Goal: Information Seeking & Learning: Check status

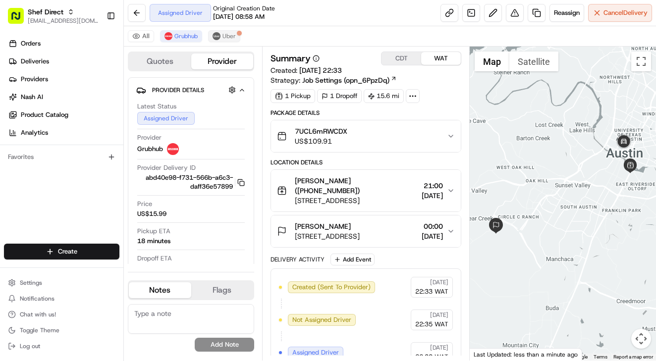
click at [230, 36] on span "Uber" at bounding box center [229, 36] width 13 height 8
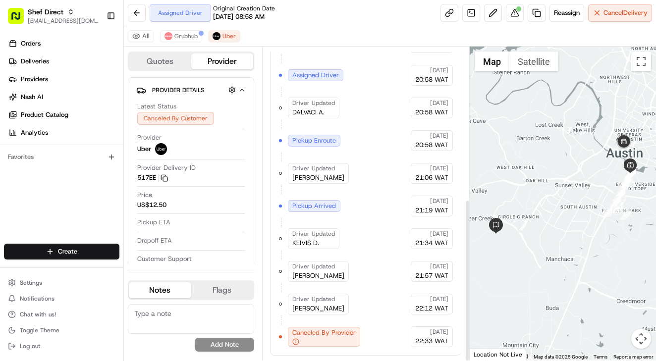
scroll to position [293, 0]
click at [177, 32] on span "Grubhub" at bounding box center [185, 36] width 23 height 8
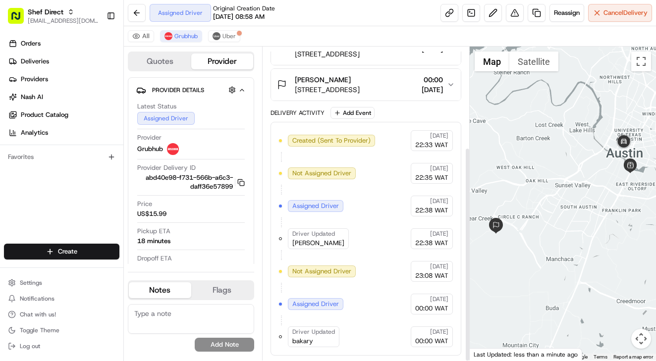
scroll to position [147, 0]
click at [610, 8] on button "Cancel Delivery" at bounding box center [620, 13] width 64 height 18
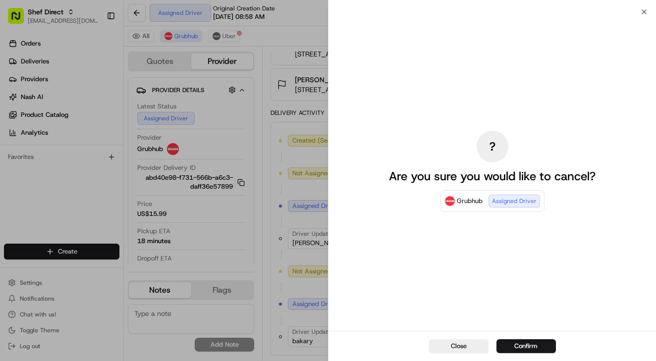
scroll to position [0, 0]
click at [519, 346] on button "Confirm" at bounding box center [526, 346] width 59 height 14
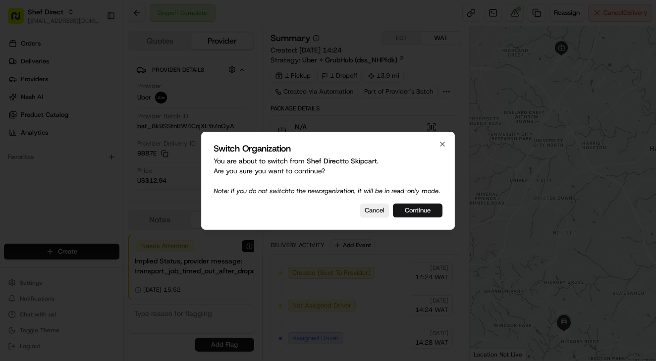
click at [415, 215] on button "Continue" at bounding box center [418, 211] width 50 height 14
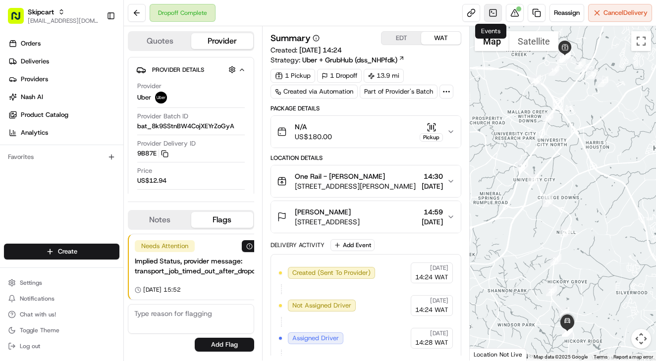
click at [485, 15] on link at bounding box center [493, 13] width 18 height 18
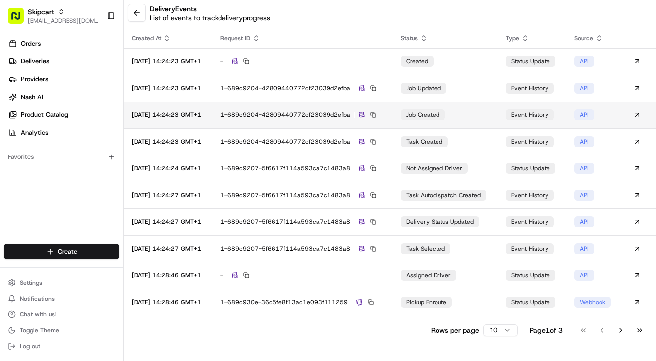
click at [400, 115] on td "job created" at bounding box center [446, 115] width 106 height 27
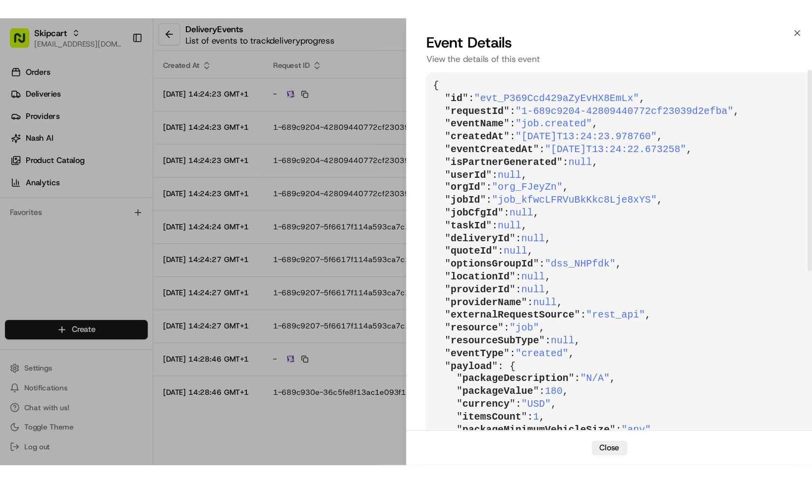
scroll to position [0, 0]
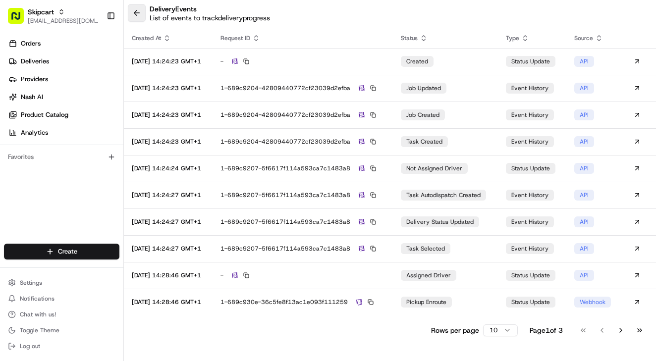
click at [137, 12] on button at bounding box center [137, 13] width 18 height 18
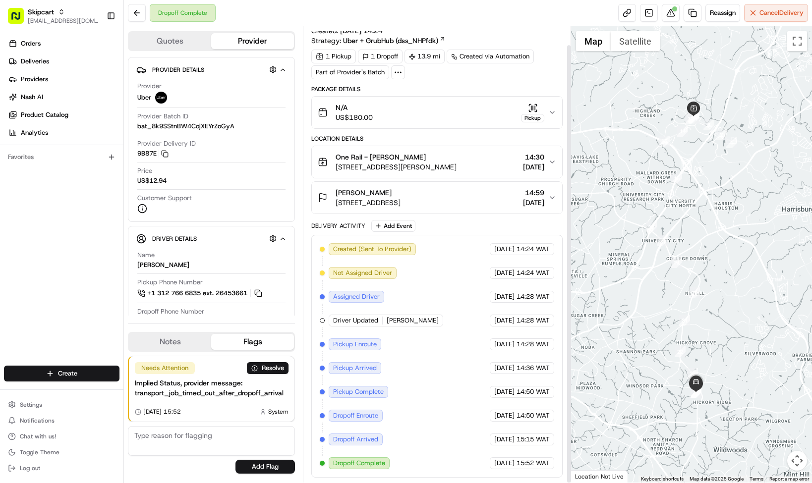
scroll to position [19, 0]
click at [650, 16] on link at bounding box center [649, 13] width 18 height 18
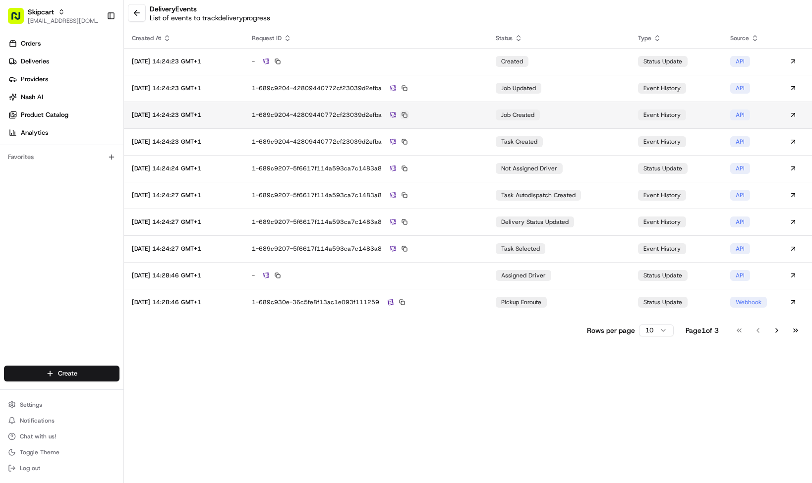
click at [409, 116] on button at bounding box center [404, 115] width 9 height 9
click at [132, 12] on button at bounding box center [137, 13] width 18 height 18
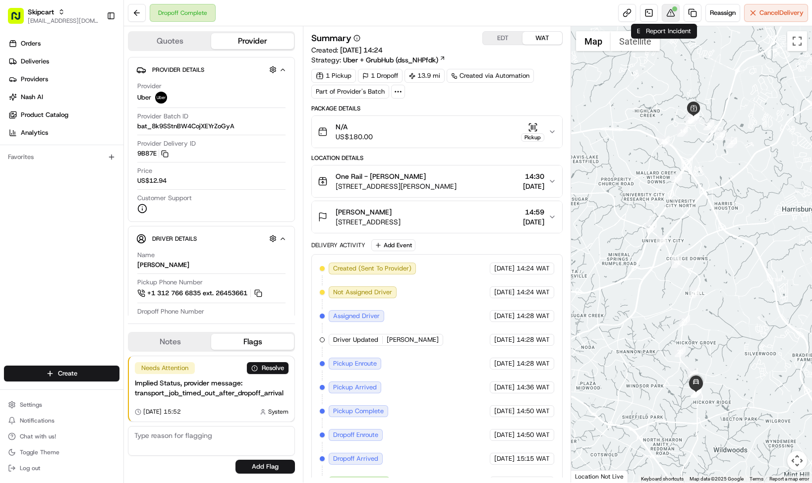
click at [656, 10] on div at bounding box center [674, 8] width 5 height 5
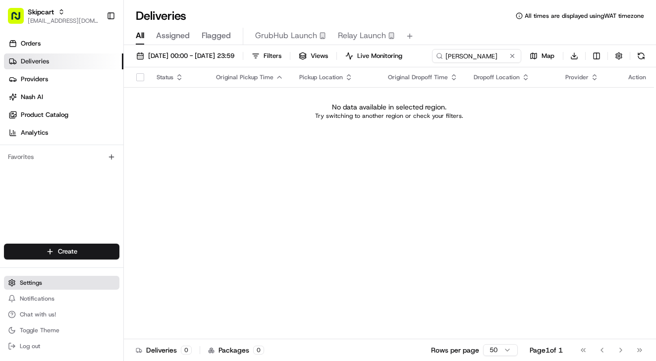
click at [28, 279] on span "Settings" at bounding box center [31, 283] width 22 height 8
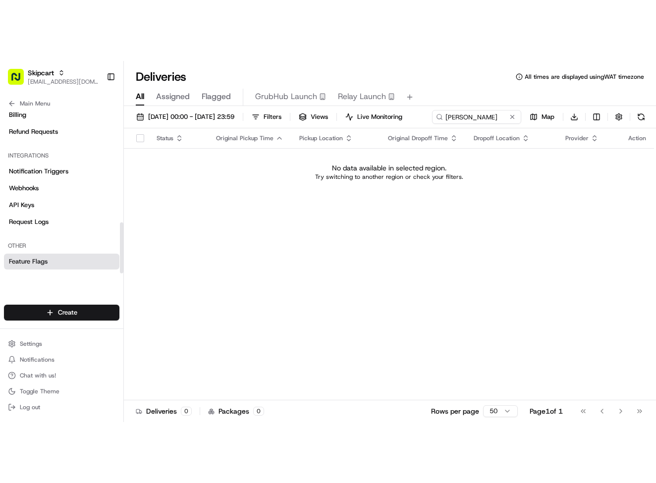
scroll to position [356, 0]
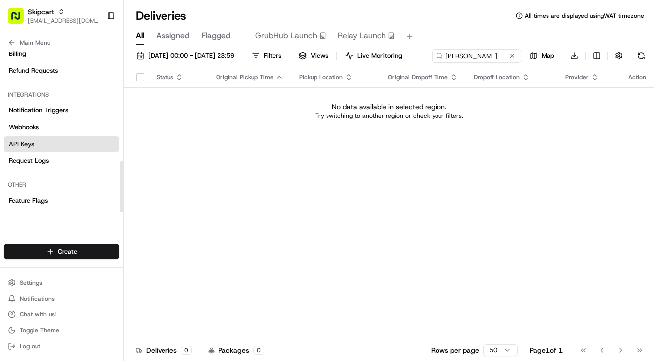
click at [29, 143] on span "API Keys" at bounding box center [21, 144] width 25 height 9
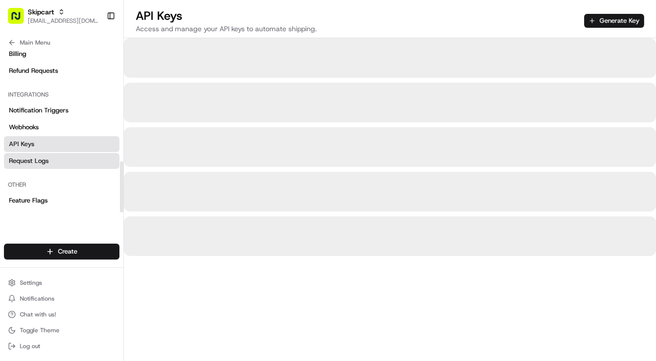
click at [26, 162] on span "Request Logs" at bounding box center [29, 161] width 40 height 9
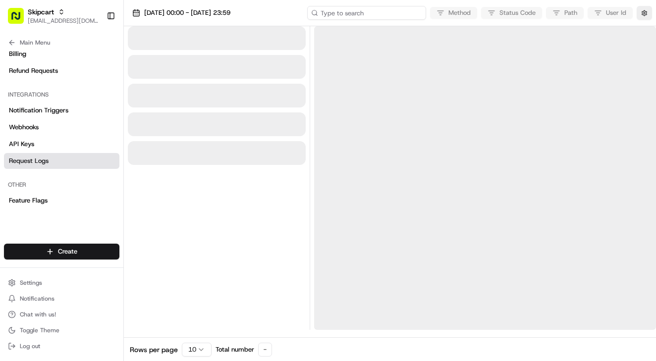
click at [365, 15] on input at bounding box center [366, 13] width 119 height 14
paste input "job_kfwcLFRVuBkKkc8Lje8xYS"
type input "job_kfwcLFRVuBkKkc8Lje8xYS"
click at [217, 13] on span "20/08/2025 00:00 - 20/08/2025 23:59" at bounding box center [187, 12] width 86 height 9
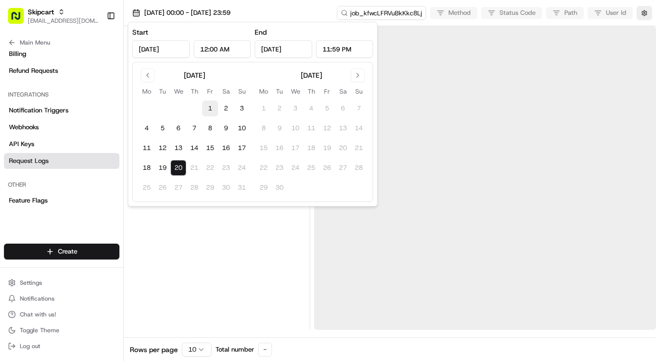
click at [207, 101] on button "1" at bounding box center [210, 109] width 16 height 16
type input "Aug 1, 2025"
click at [177, 169] on button "20" at bounding box center [178, 168] width 16 height 16
type input "[DATE]"
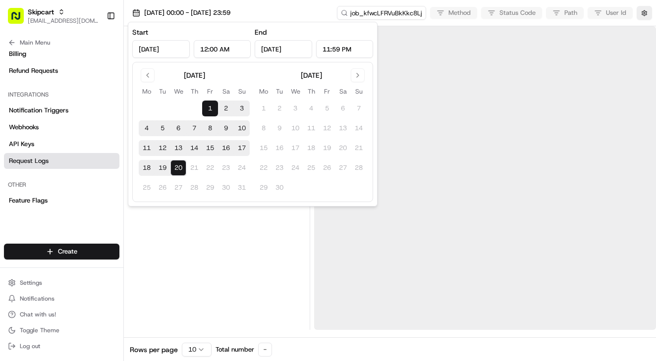
click at [302, 9] on div "01/08/2025 00:00 - 20/08/2025 23:59 job_kfwcLFRVuBkKkc8Lje8xYS Method Status Co…" at bounding box center [390, 13] width 532 height 26
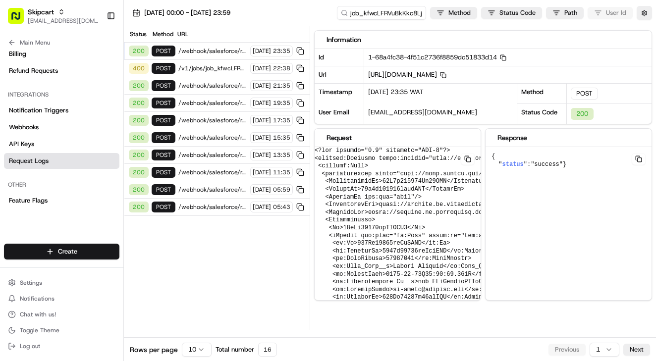
click at [203, 69] on span "/v1/jobs/job_kfwcLFRVuBkKkc8Lje8xYS/tasks/tsk_5GK6GHXKDUPuK3nC5DJwYx/delivery_i…" at bounding box center [212, 68] width 69 height 8
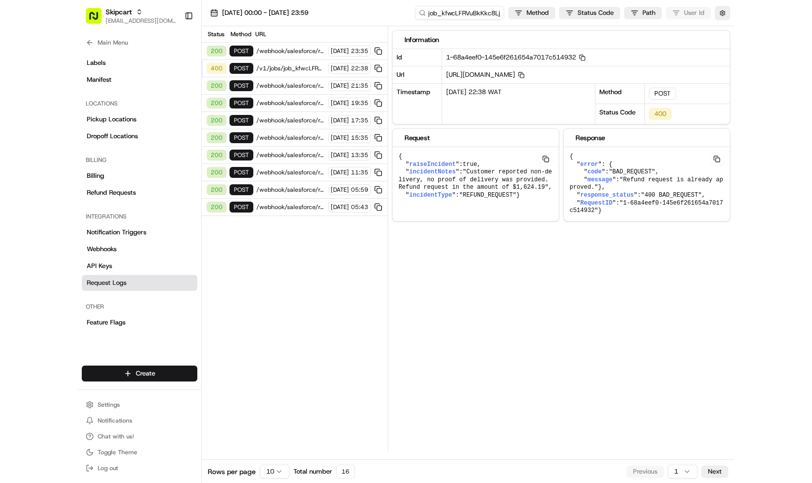
scroll to position [234, 0]
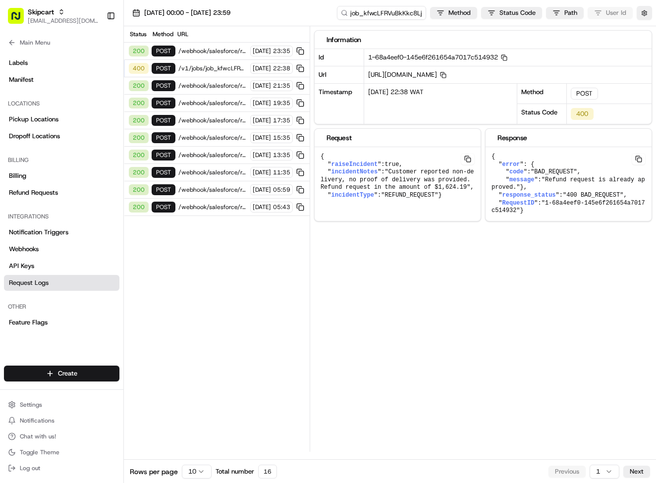
click at [652, 61] on div "1-68a4eef0-145e6f261654a7017c514932 Copy 1-68a4eef0-145e6f261654a7017c514932" at bounding box center [507, 57] width 287 height 17
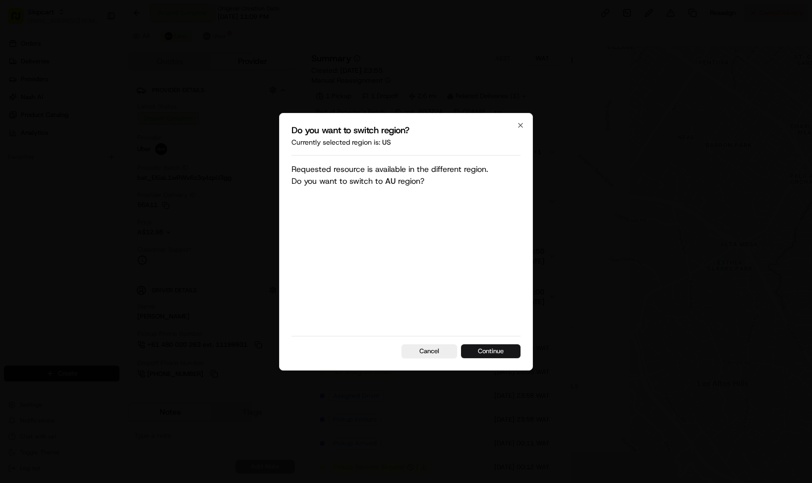
click at [489, 350] on button "Continue" at bounding box center [490, 351] width 59 height 14
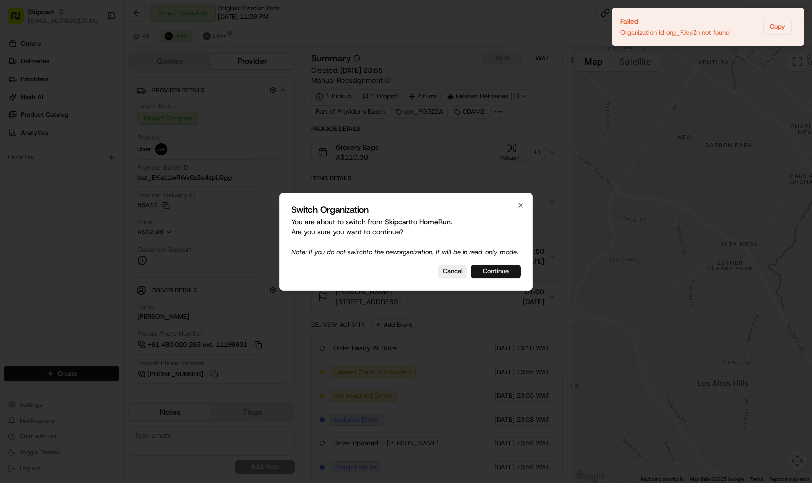
click at [486, 275] on button "Continue" at bounding box center [496, 272] width 50 height 14
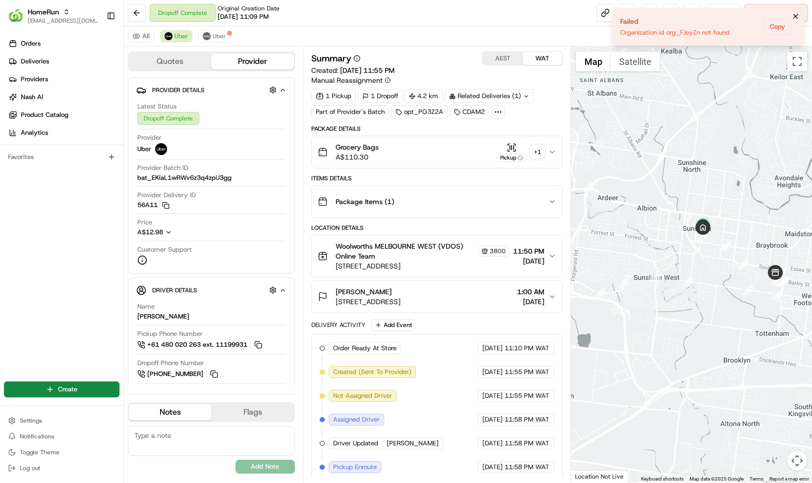
click at [795, 12] on icon "Notifications (F8)" at bounding box center [795, 16] width 8 height 8
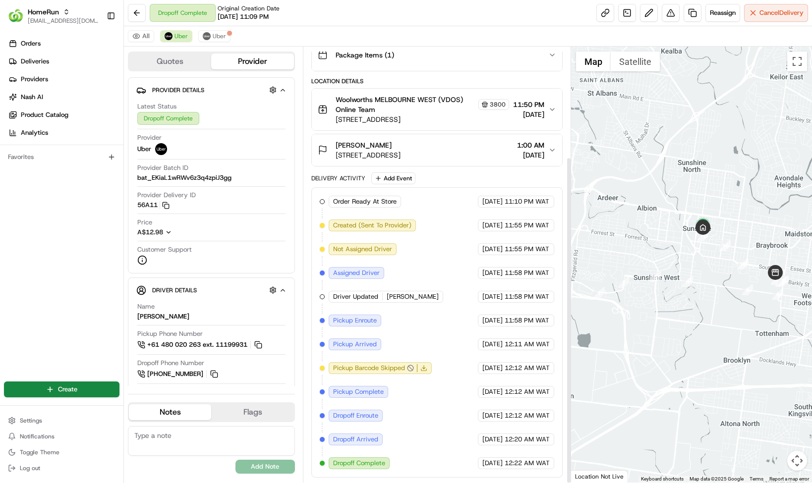
scroll to position [147, 0]
click at [625, 16] on link at bounding box center [627, 13] width 18 height 18
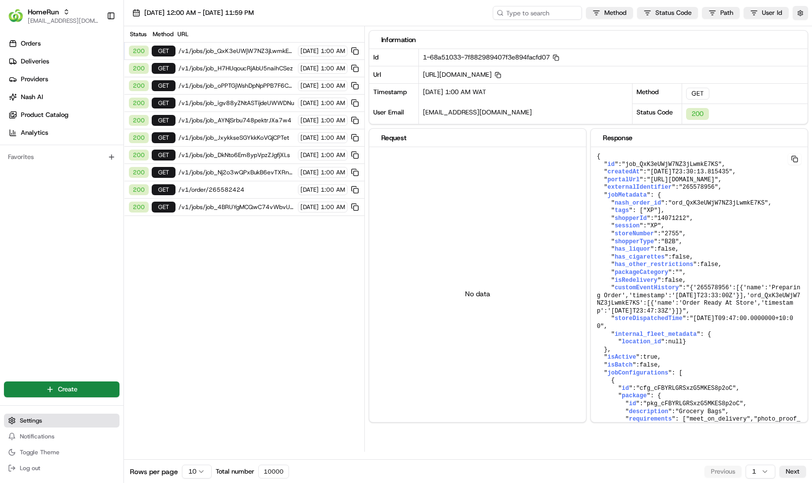
click at [32, 420] on span "Settings" at bounding box center [31, 421] width 22 height 8
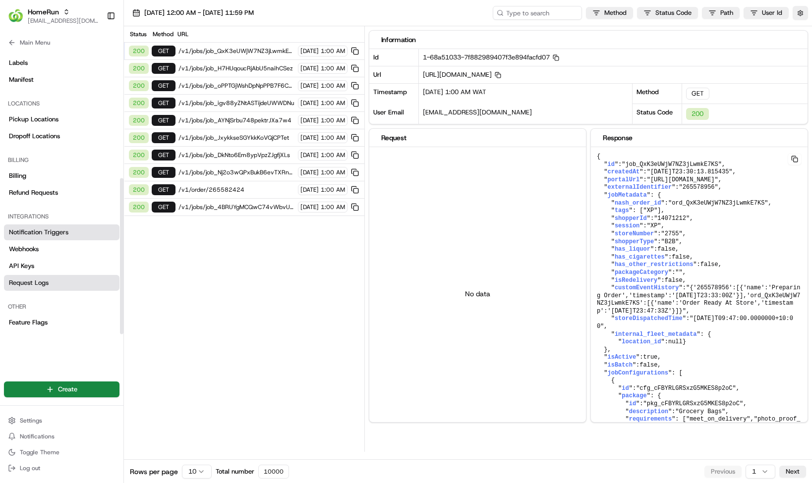
scroll to position [234, 0]
click at [52, 229] on span "Notification Triggers" at bounding box center [38, 232] width 59 height 9
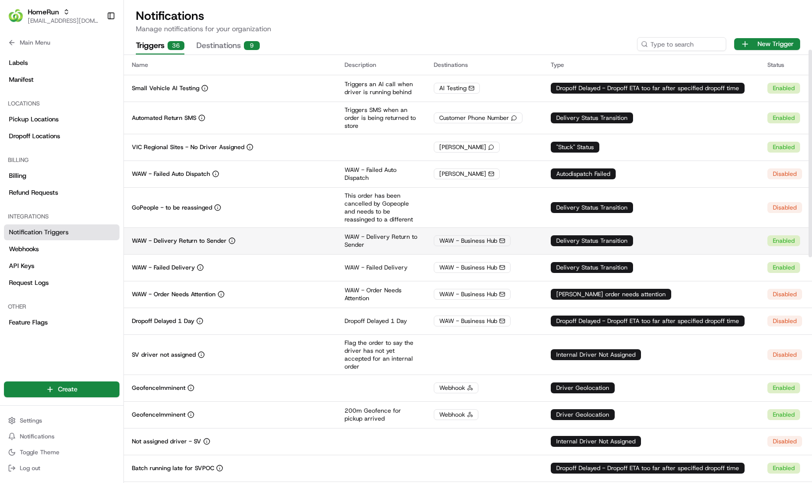
scroll to position [126, 0]
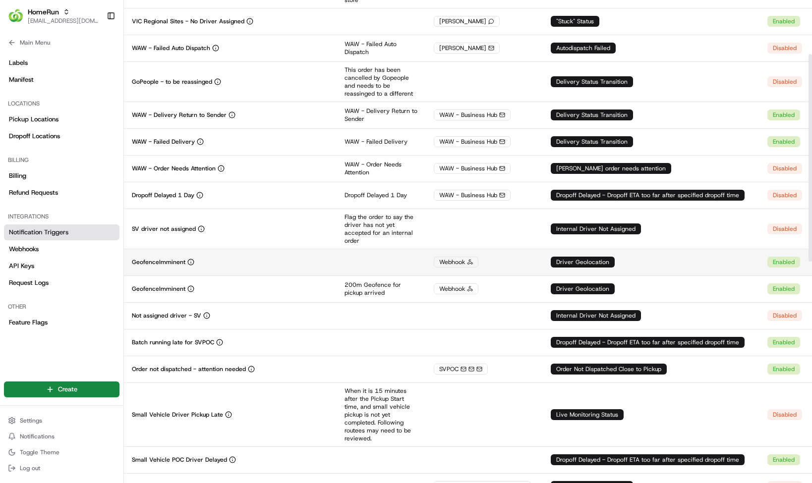
click at [212, 264] on div "GeofenceImminent" at bounding box center [230, 262] width 197 height 8
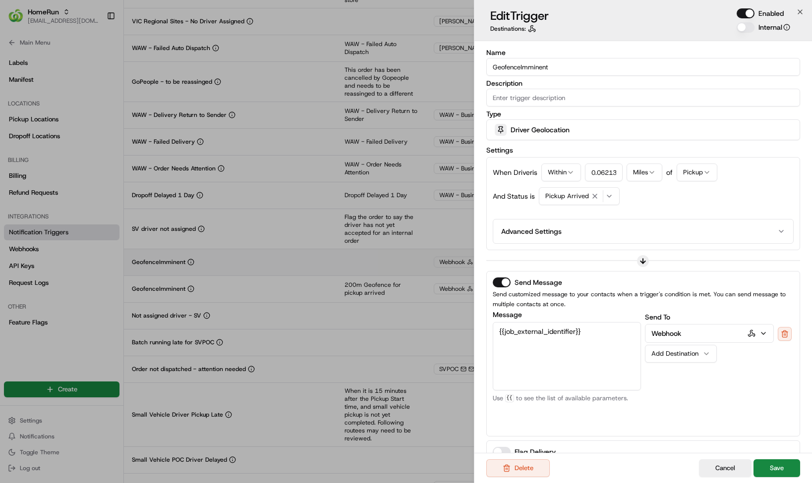
scroll to position [0, 0]
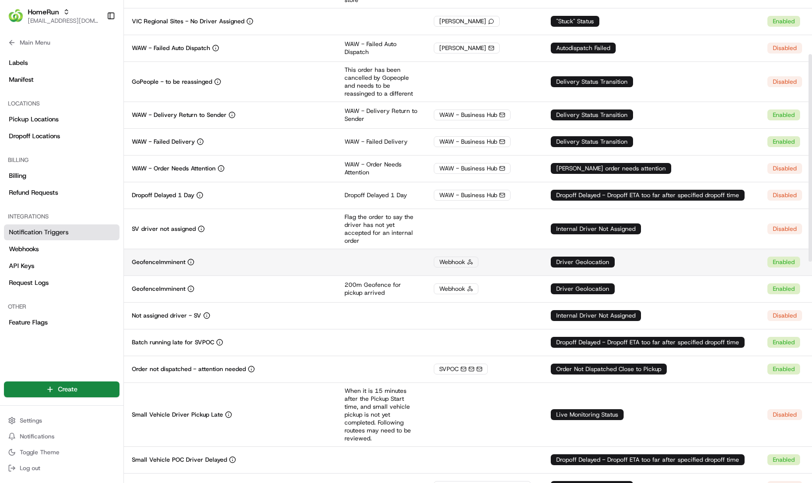
click at [209, 267] on td "GeofenceImminent" at bounding box center [230, 262] width 213 height 27
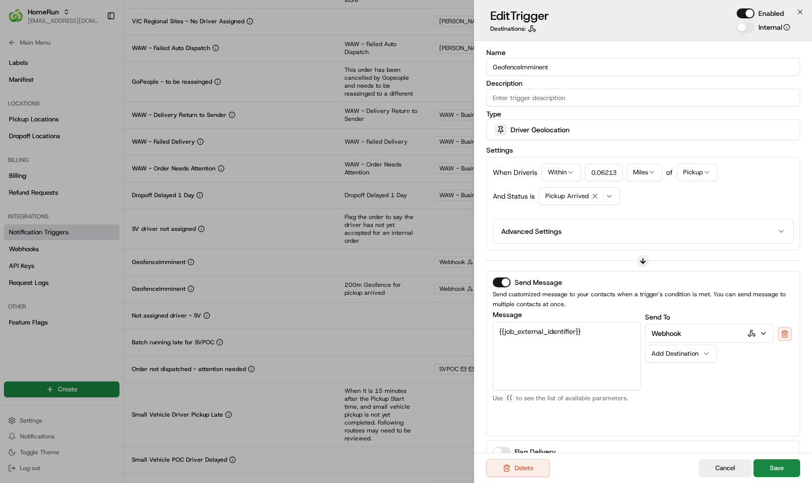
click at [766, 336] on icon "button" at bounding box center [763, 334] width 8 height 8
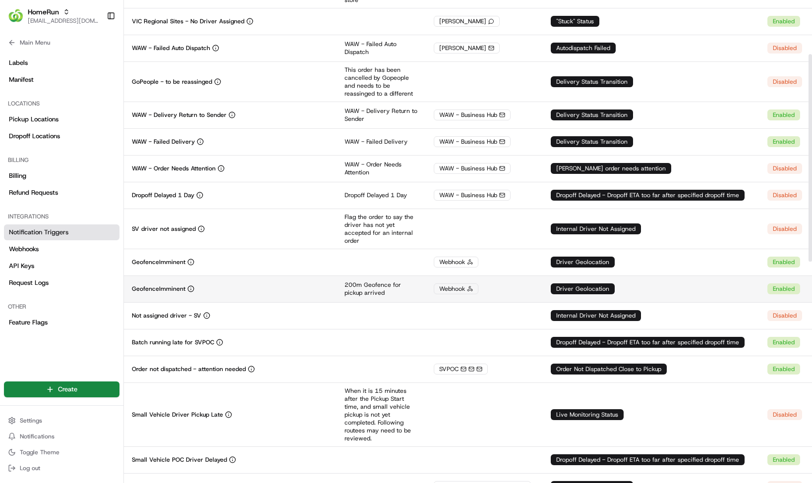
click at [217, 291] on div "GeofenceImminent" at bounding box center [230, 289] width 197 height 8
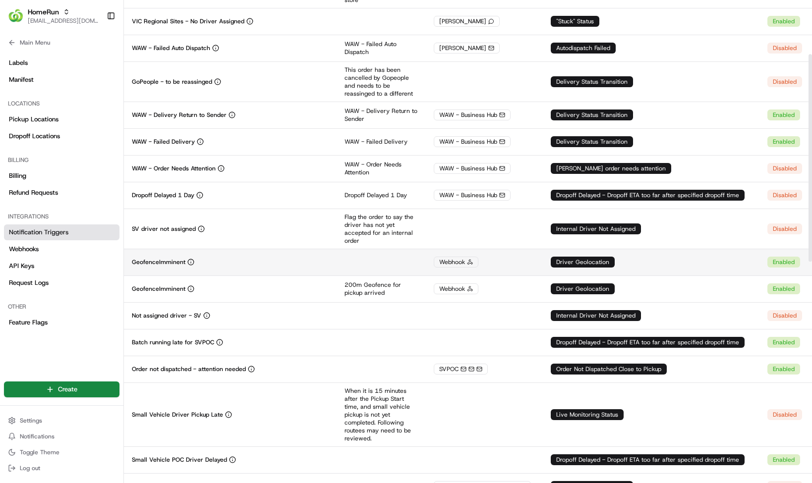
click at [245, 265] on div "GeofenceImminent" at bounding box center [230, 262] width 197 height 8
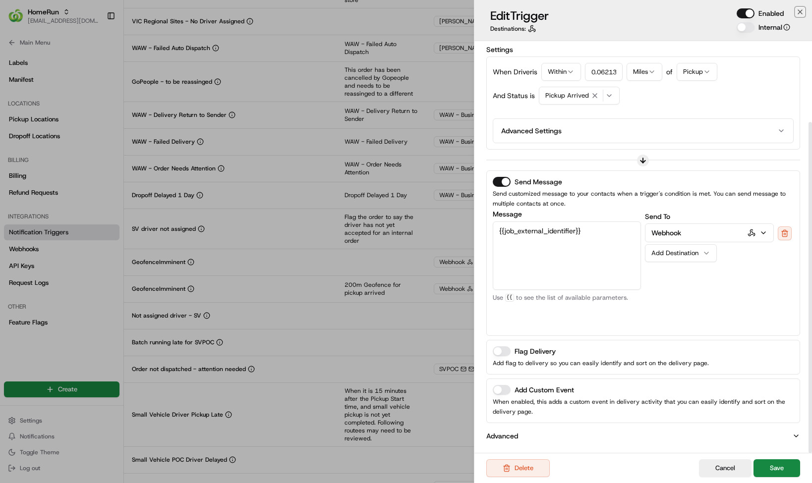
scroll to position [101, 0]
click at [502, 440] on p "Advanced" at bounding box center [502, 436] width 32 height 10
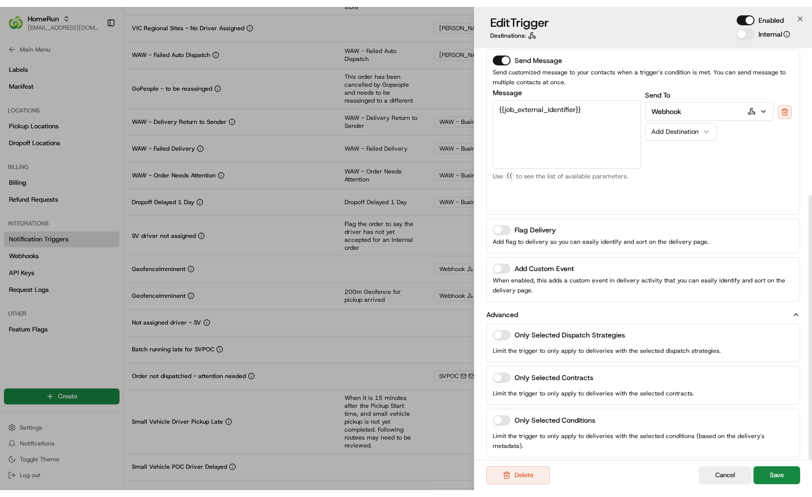
scroll to position [228, 0]
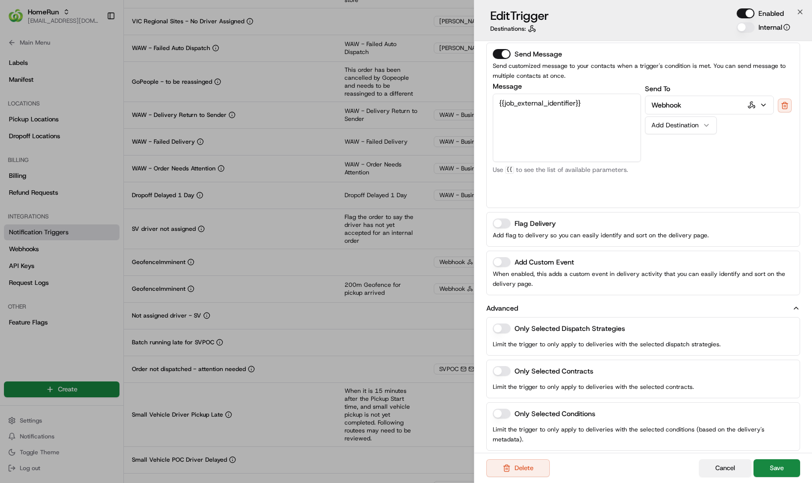
click at [732, 466] on button "Cancel" at bounding box center [725, 468] width 53 height 18
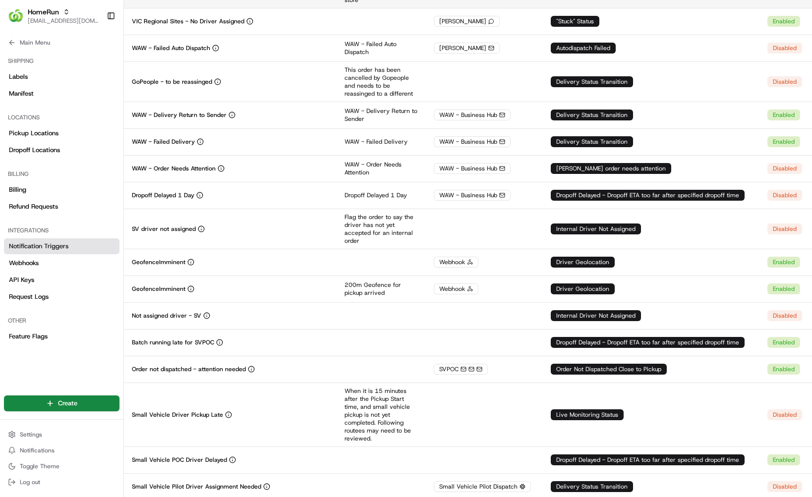
scroll to position [221, 0]
click at [16, 45] on button "Main Menu" at bounding box center [61, 43] width 115 height 14
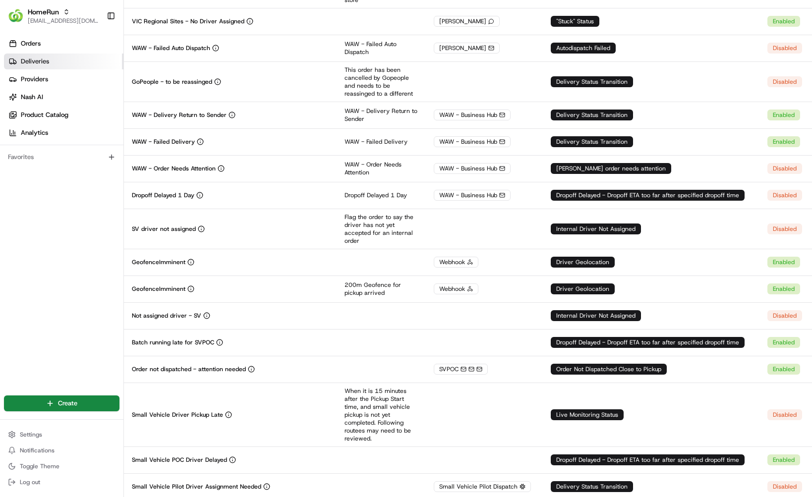
click at [45, 62] on span "Deliveries" at bounding box center [35, 61] width 28 height 9
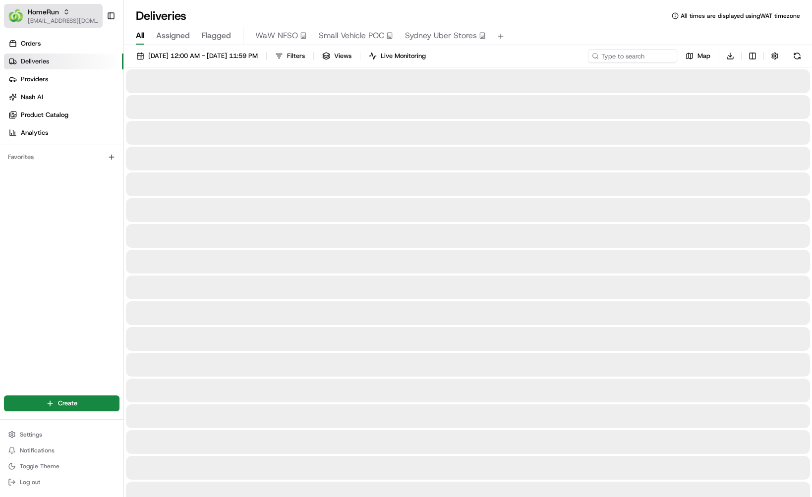
click at [47, 6] on button "HomeRun wisdom@usenash.com" at bounding box center [53, 16] width 99 height 24
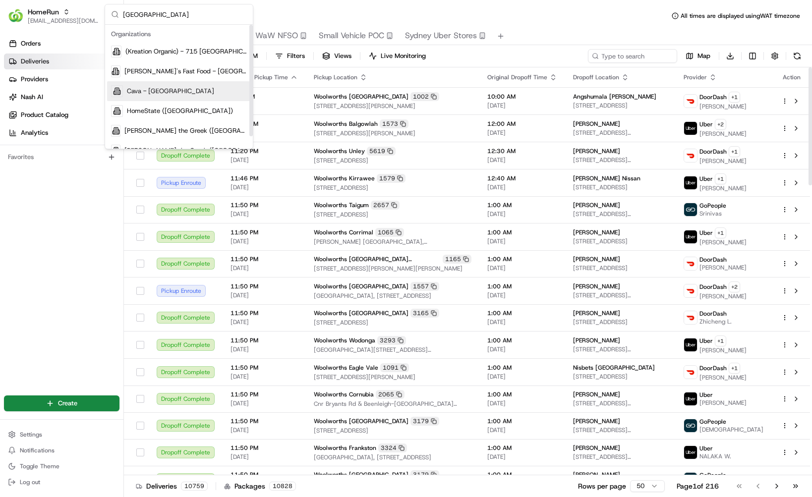
type input "hollywood"
click at [168, 90] on span "Cava - [GEOGRAPHIC_DATA]" at bounding box center [170, 91] width 87 height 9
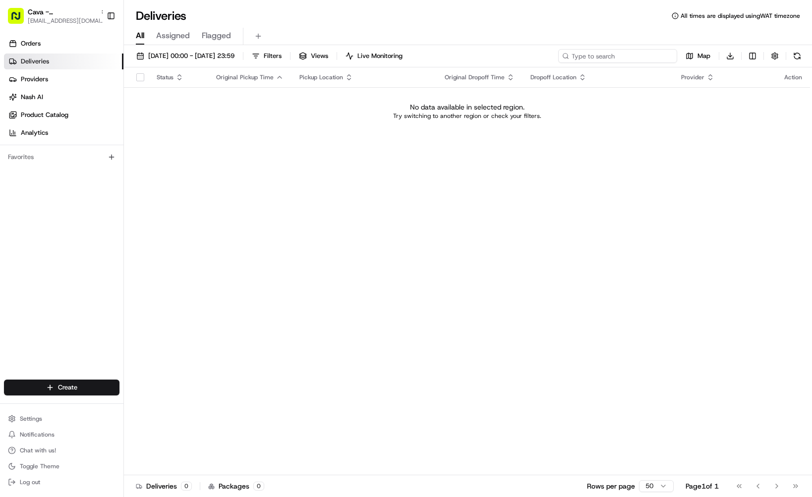
click at [619, 59] on input at bounding box center [617, 56] width 119 height 14
paste input "8589426"
type input "8589426"
click at [223, 56] on span "20/08/2025 00:00 - 20/08/2025 23:59" at bounding box center [191, 56] width 86 height 9
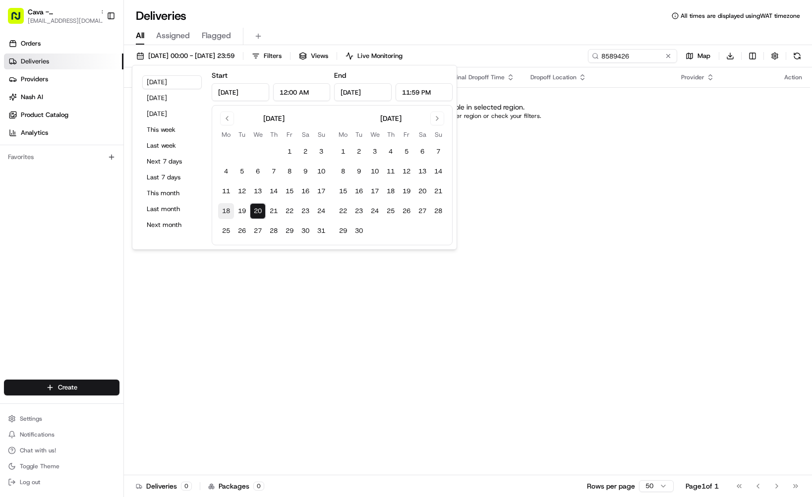
click at [226, 210] on button "18" at bounding box center [226, 211] width 16 height 16
type input "Aug 18, 2025"
click at [261, 213] on button "20" at bounding box center [258, 211] width 16 height 16
type input "Aug 20, 2025"
click at [470, 37] on div "All Assigned Flagged" at bounding box center [468, 36] width 688 height 17
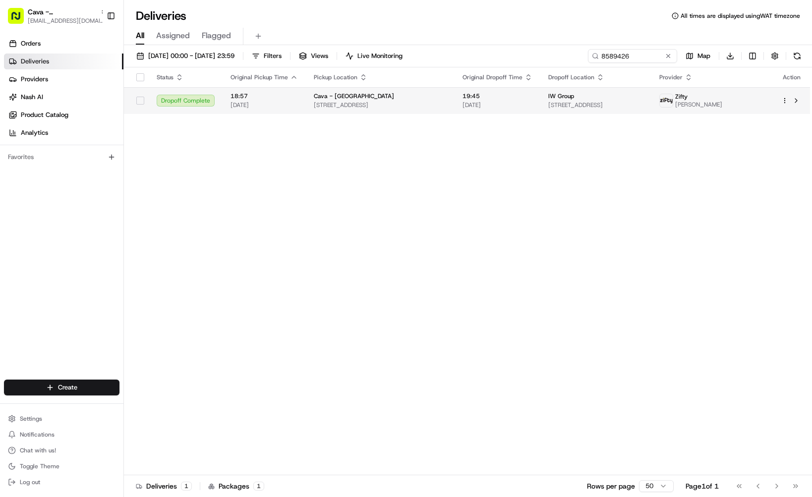
click at [362, 90] on td "Cava - Hollywood 6200 W Sunset Blvd, Los Angeles, CA 90028, USA" at bounding box center [380, 100] width 149 height 27
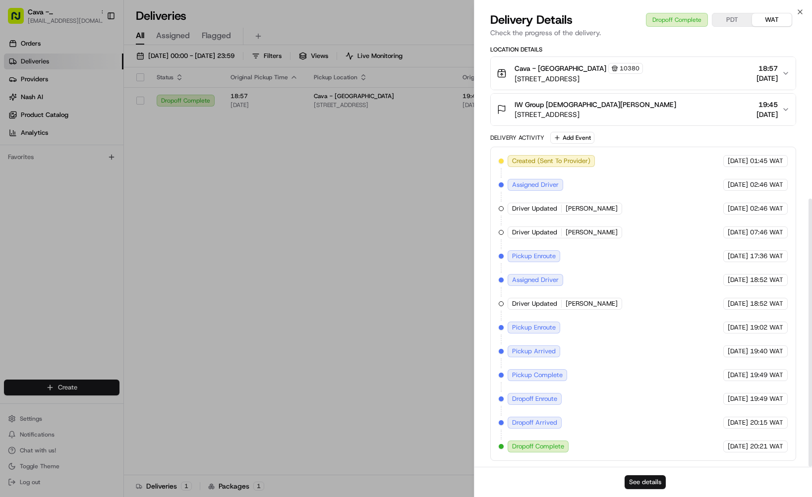
scroll to position [249, 0]
click at [646, 483] on button "See details" at bounding box center [644, 482] width 41 height 14
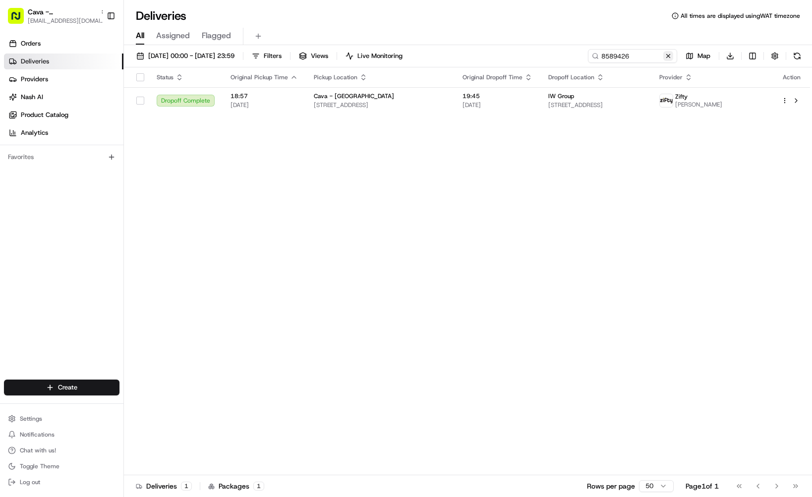
click at [666, 58] on button at bounding box center [668, 56] width 10 height 10
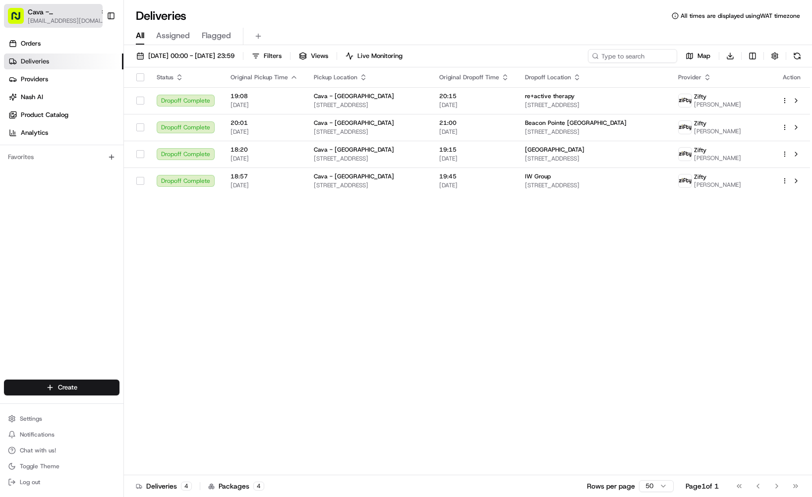
click at [62, 21] on span "[EMAIL_ADDRESS][DOMAIN_NAME]" at bounding box center [67, 21] width 79 height 8
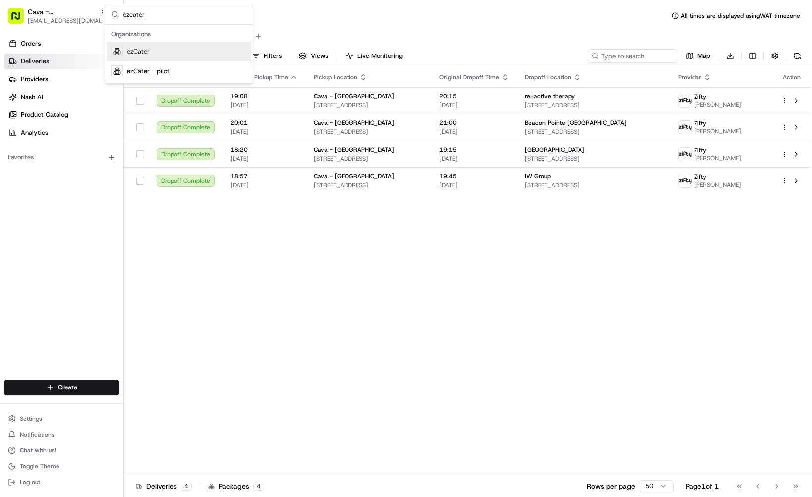
type input "ezcater"
click at [151, 57] on div "ezCater" at bounding box center [179, 52] width 144 height 20
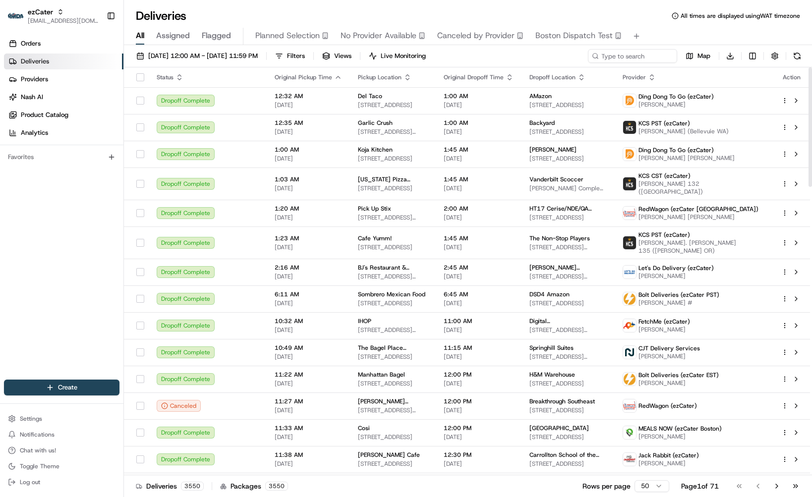
click at [75, 235] on div "Orders Deliveries Providers Nash AI Product Catalog Analytics Favorites" at bounding box center [61, 209] width 123 height 354
click at [627, 60] on input at bounding box center [617, 56] width 119 height 14
paste input "REZFJA"
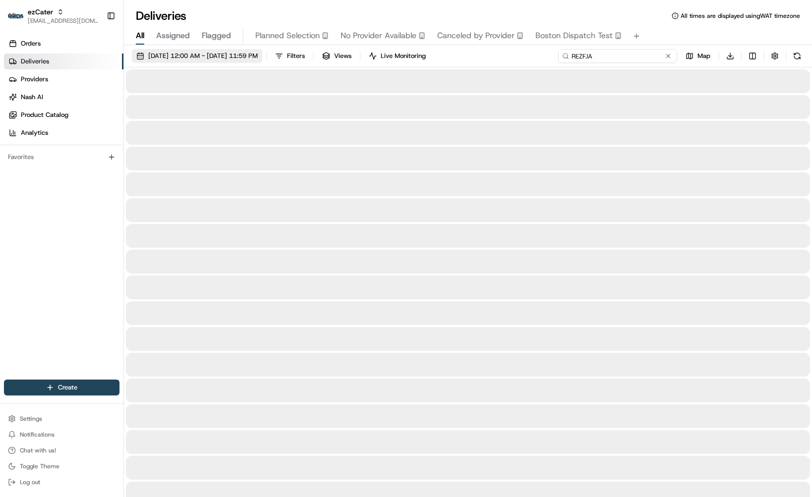
type input "REZFJA"
click at [248, 56] on span "08/18/2025 12:00 AM - 08/20/2025 11:59 PM" at bounding box center [203, 56] width 110 height 9
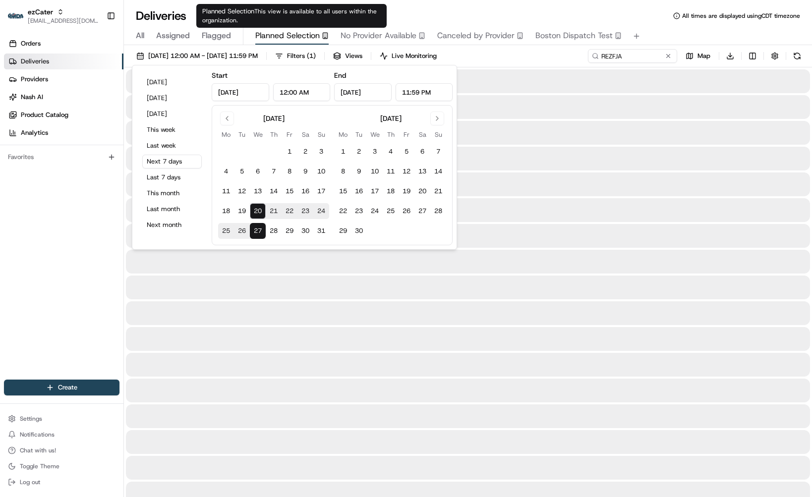
type input "Aug 20, 2025"
type input "Aug 27, 2025"
click at [338, 13] on span "This view is available to all users within the organization." at bounding box center [289, 15] width 174 height 17
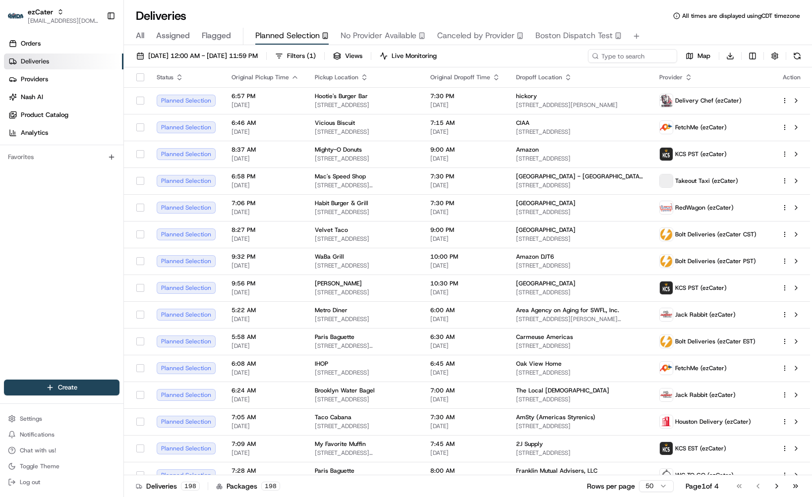
click at [141, 37] on span "All" at bounding box center [140, 36] width 8 height 12
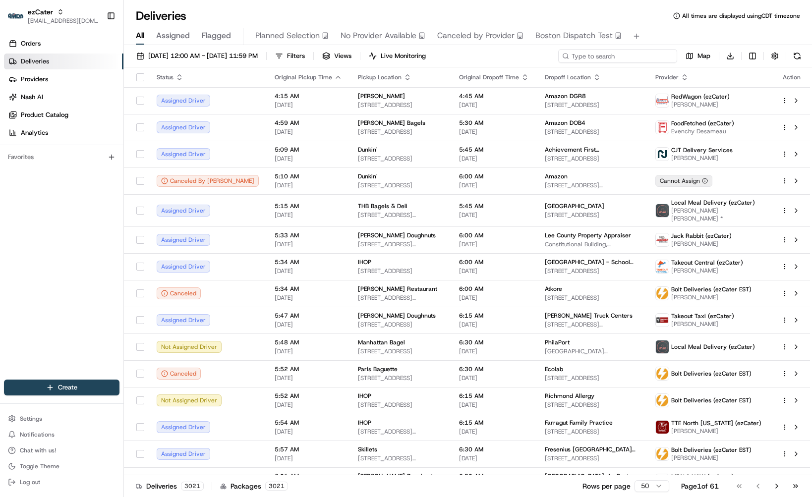
click at [638, 58] on input at bounding box center [617, 56] width 119 height 14
paste input "REZFJA"
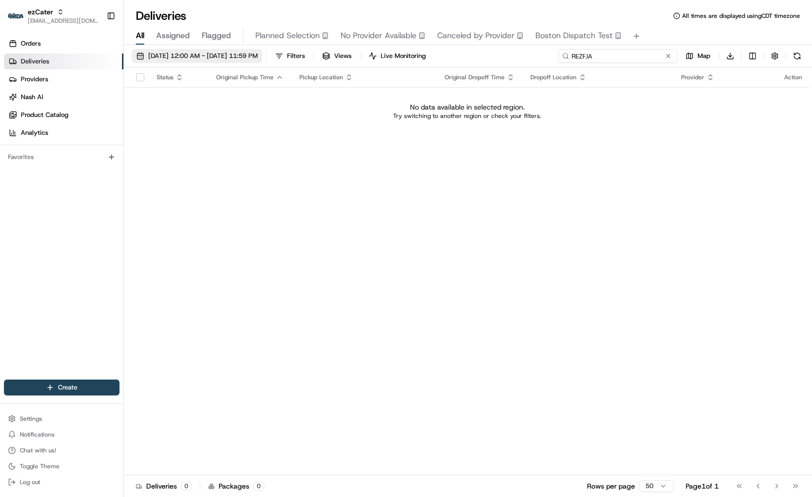
type input "REZFJA"
click at [252, 61] on button "08/20/2025 12:00 AM - 08/27/2025 11:59 PM" at bounding box center [197, 56] width 130 height 14
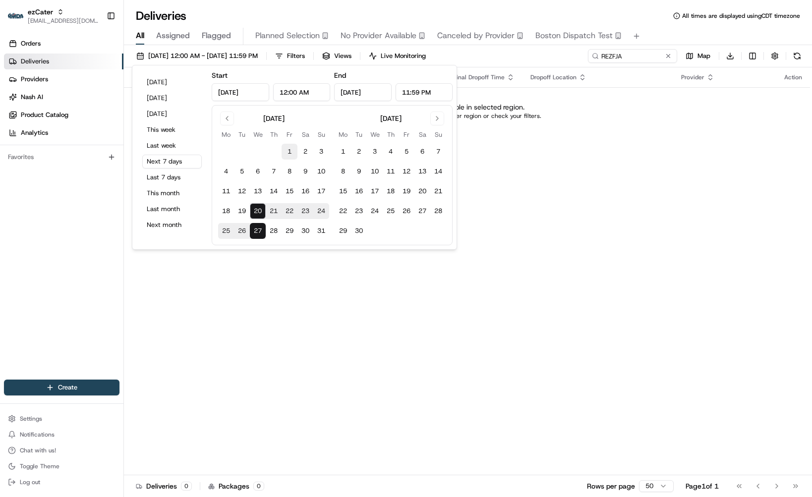
click at [290, 151] on button "1" at bounding box center [289, 152] width 16 height 16
type input "Aug 1, 2025"
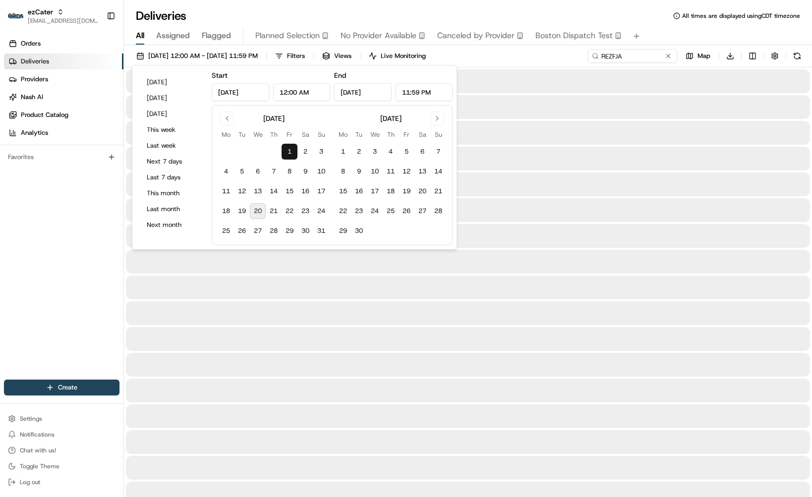
click at [257, 212] on button "20" at bounding box center [258, 211] width 16 height 16
type input "Aug 20, 2025"
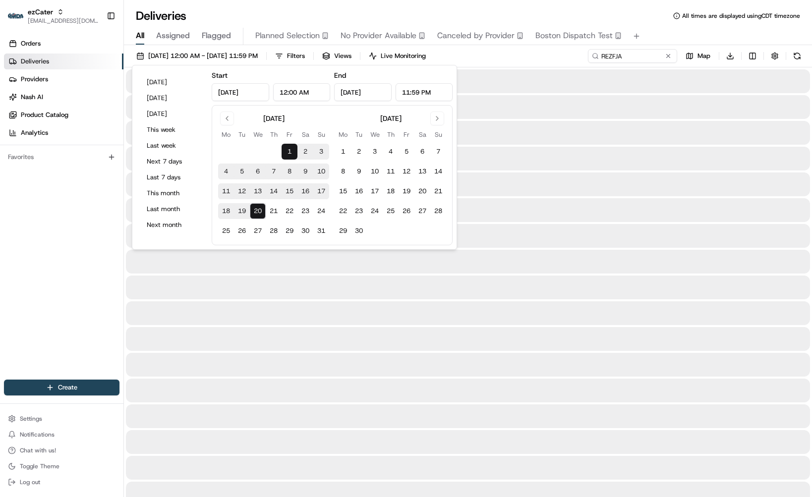
click at [704, 29] on div "All Assigned Flagged Planned Selection No Provider Available Canceled by Provid…" at bounding box center [468, 36] width 688 height 17
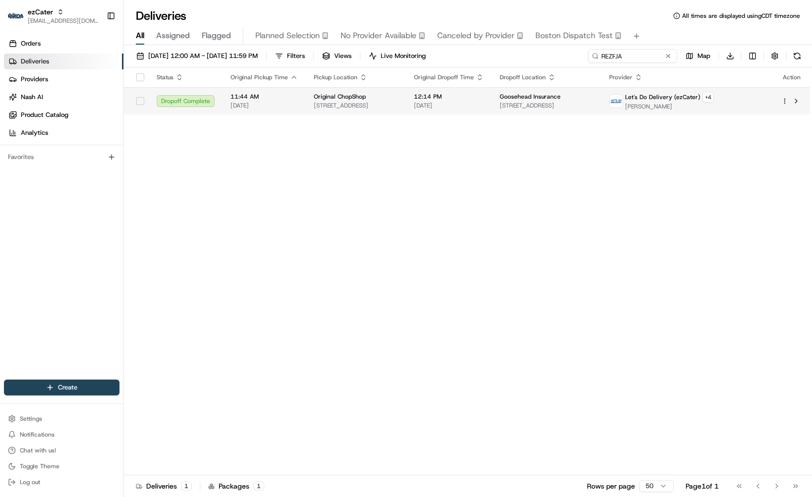
click at [347, 108] on span "2101 E Southlake Blvd Ste 100, Southlake, TX 76092, USA" at bounding box center [356, 106] width 84 height 8
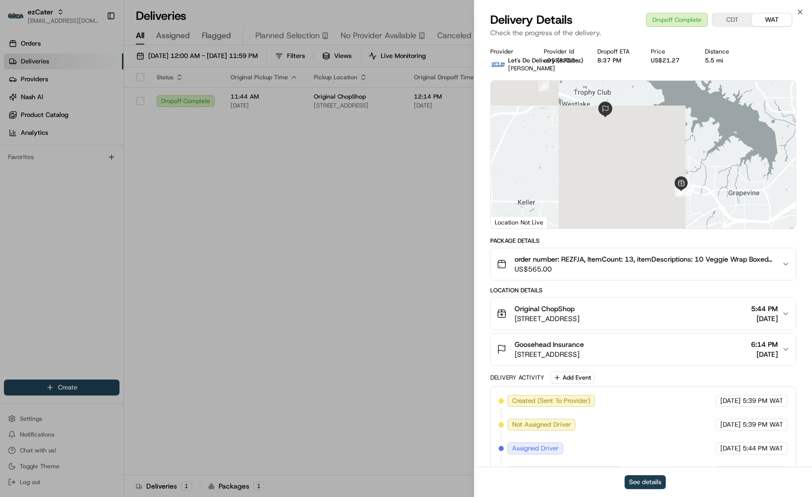
click at [645, 483] on button "See details" at bounding box center [644, 482] width 41 height 14
